Goal: Task Accomplishment & Management: Manage account settings

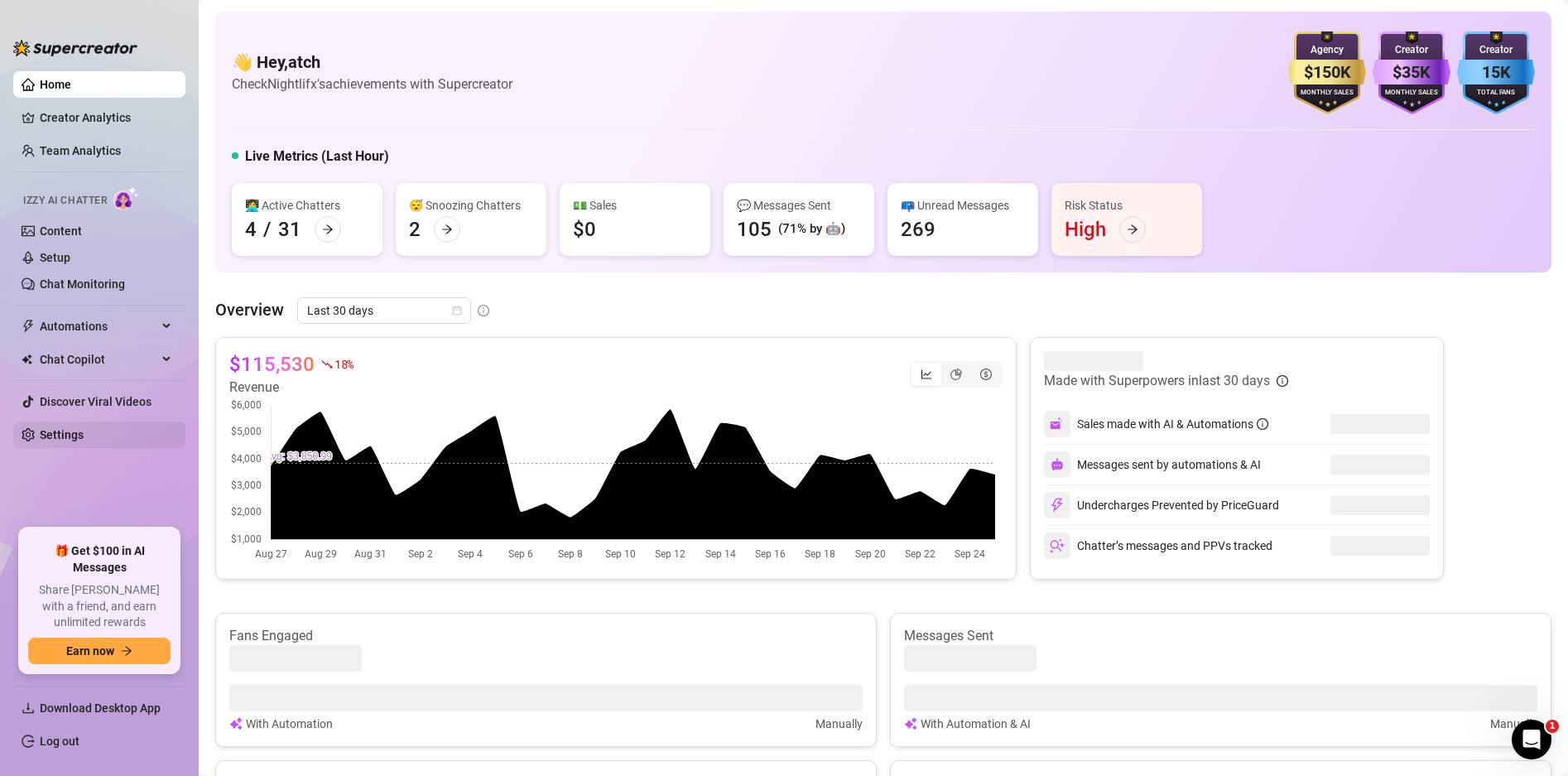
click at [84, 437] on link "Settings" at bounding box center [61, 435] width 44 height 13
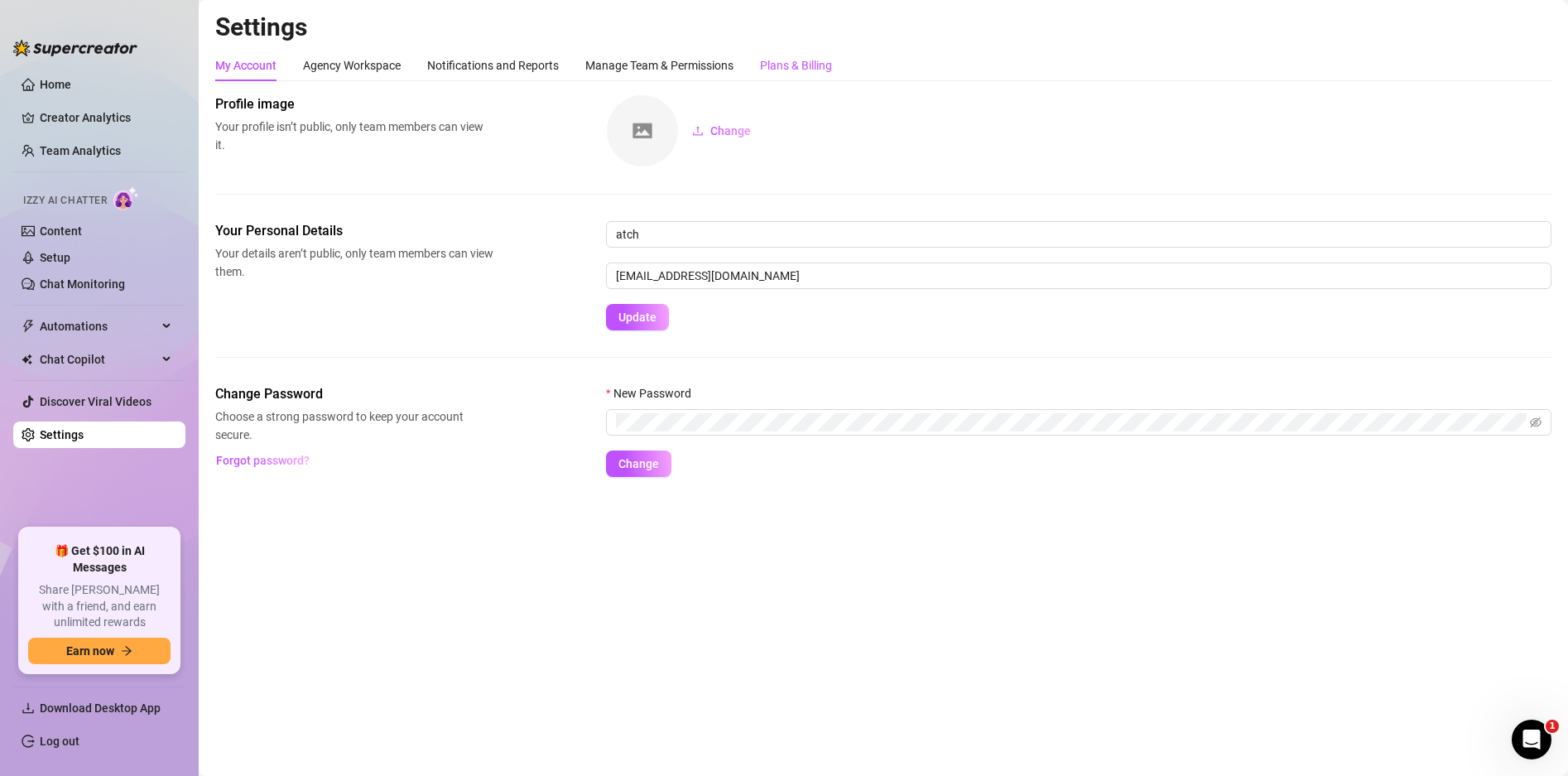
click at [786, 62] on div "Plans & Billing" at bounding box center [795, 65] width 72 height 18
